Goal: Task Accomplishment & Management: Complete application form

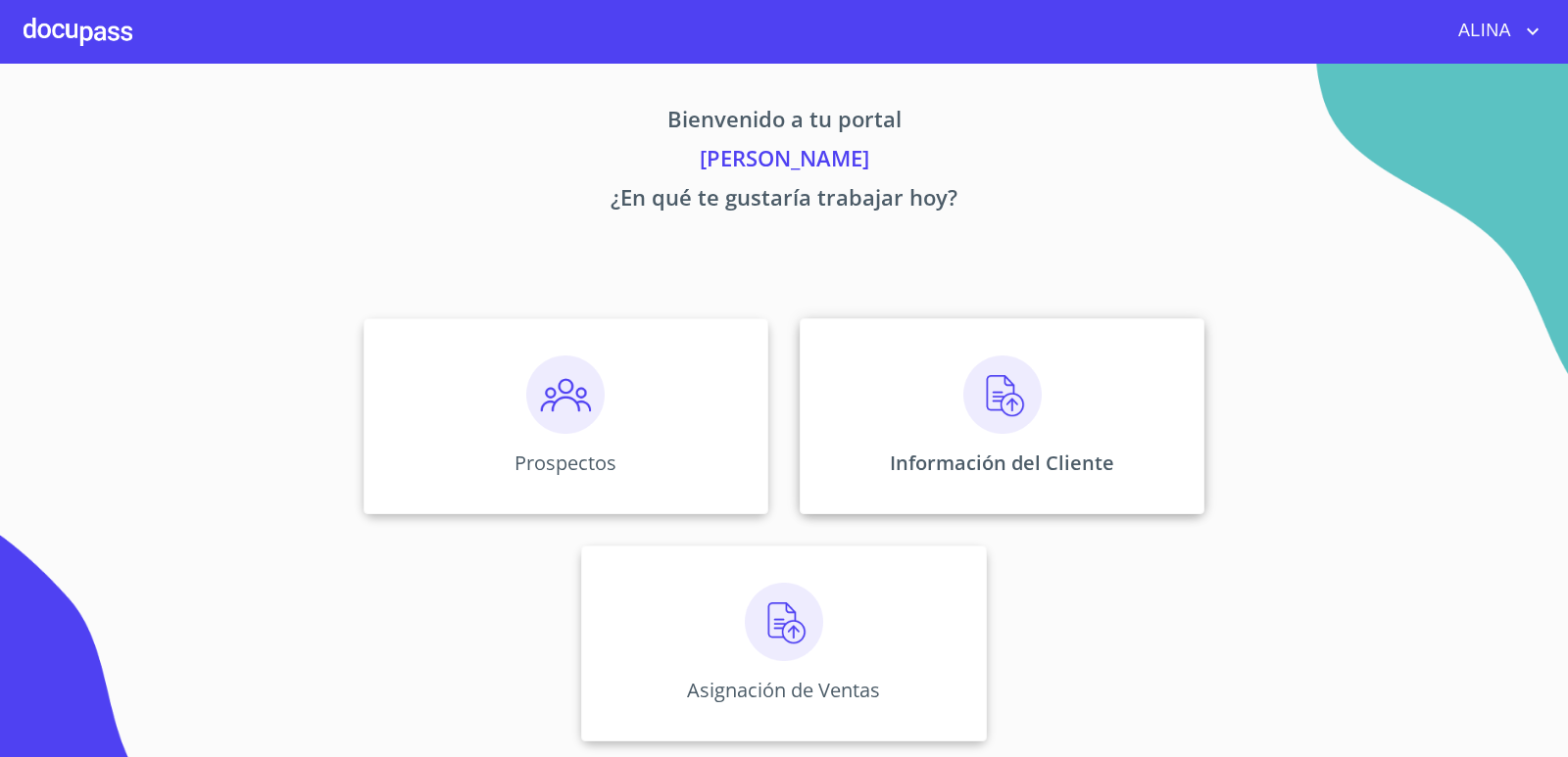
click at [870, 389] on div "Información del Cliente" at bounding box center [1002, 416] width 404 height 196
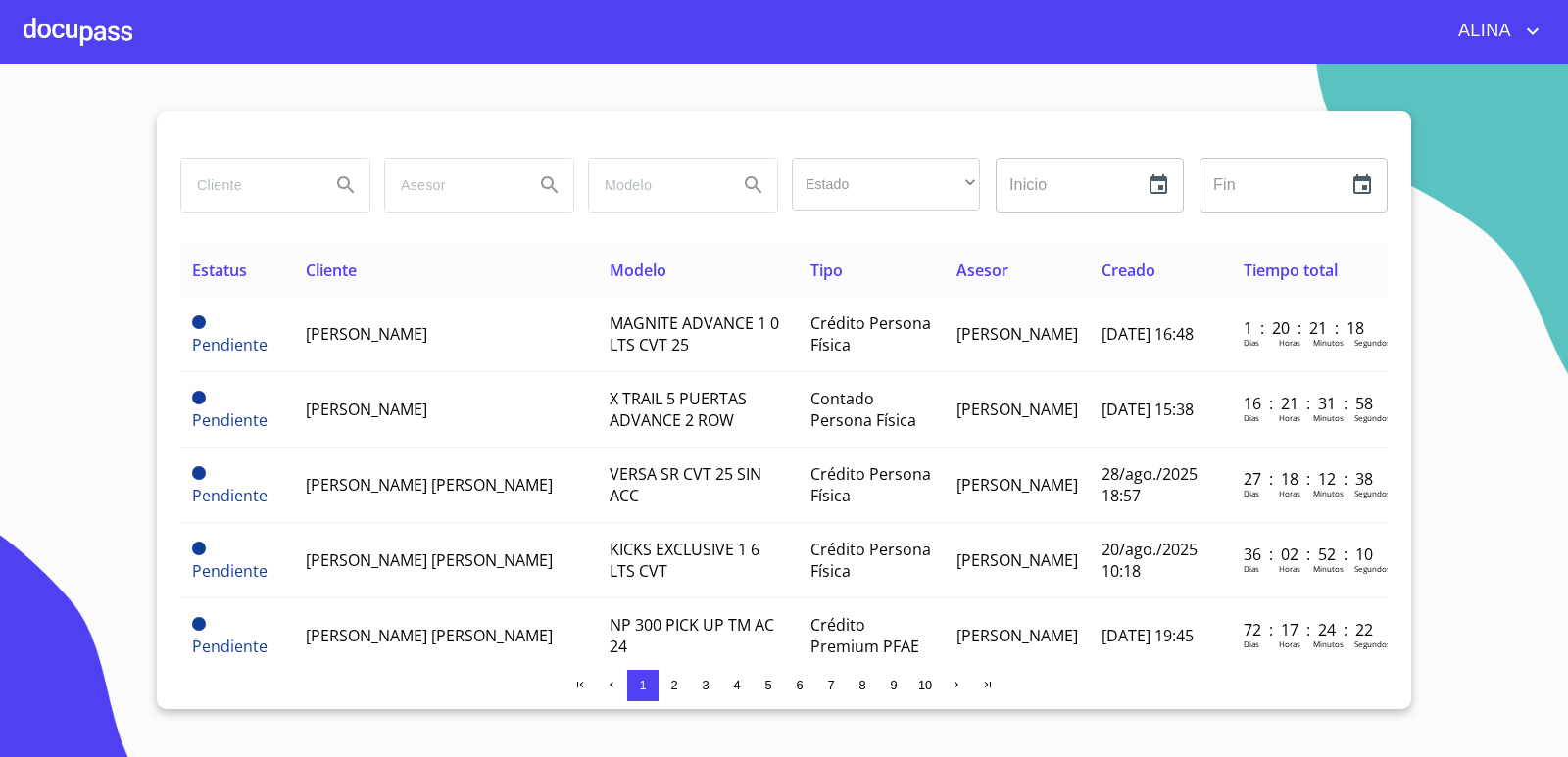
click at [270, 199] on input "search" at bounding box center [248, 185] width 133 height 53
type input "mangueras metalicas"
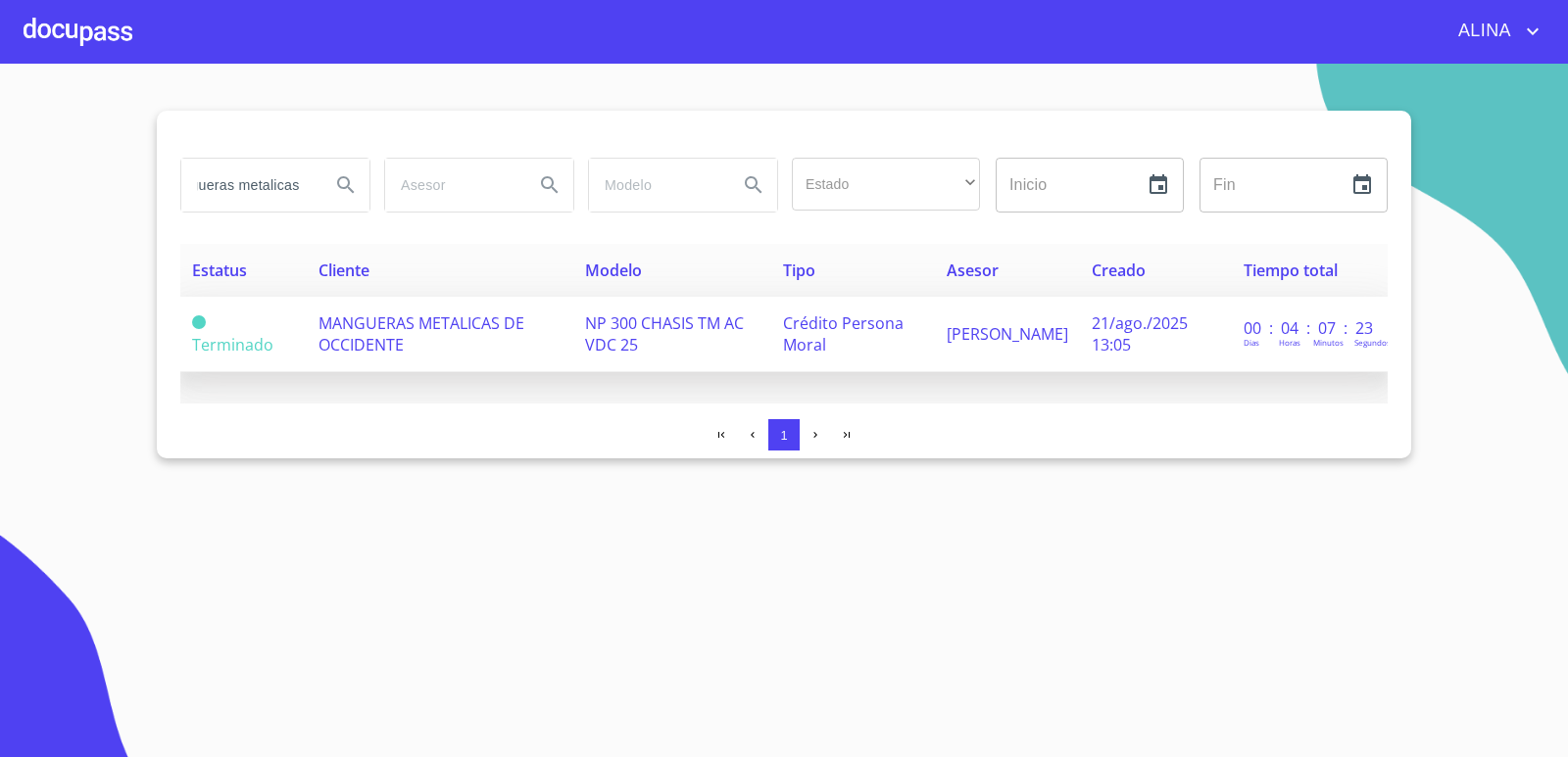
scroll to position [0, 0]
click at [421, 325] on span "MANGUERAS METALICAS DE OCCIDENTE" at bounding box center [421, 334] width 206 height 43
